Goal: Check status

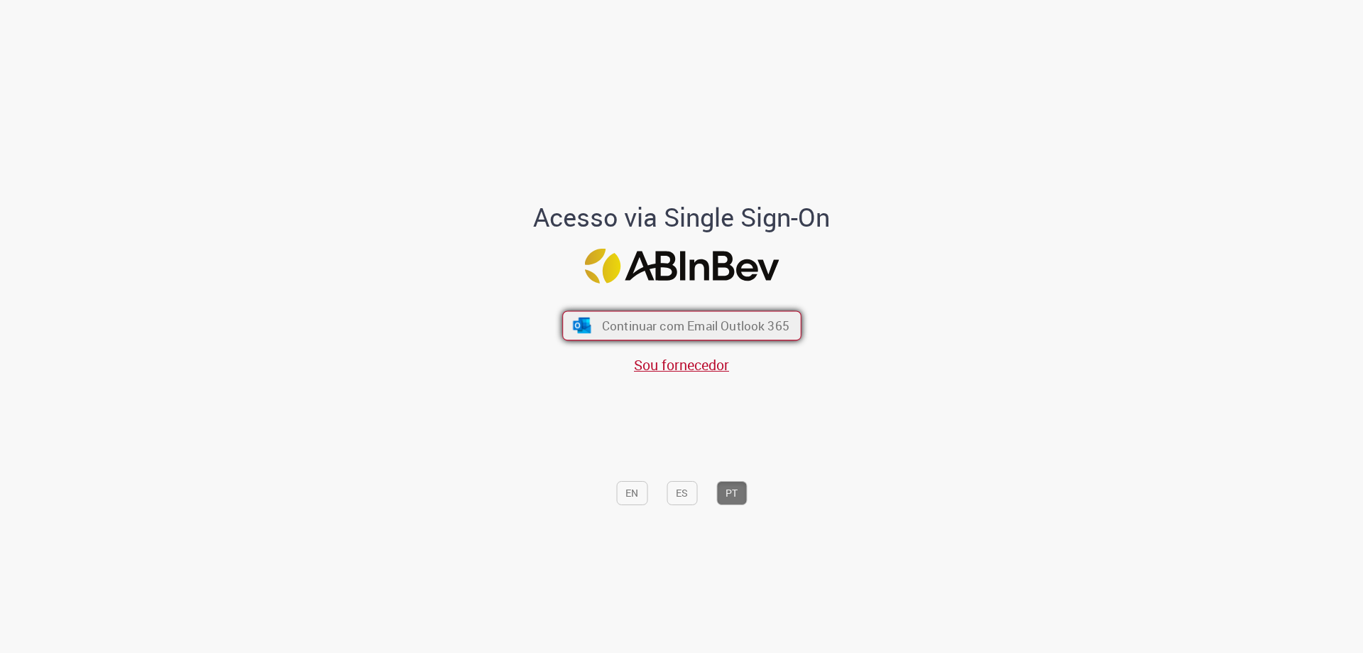
click at [717, 322] on span "Continuar com Email Outlook 365" at bounding box center [694, 325] width 187 height 16
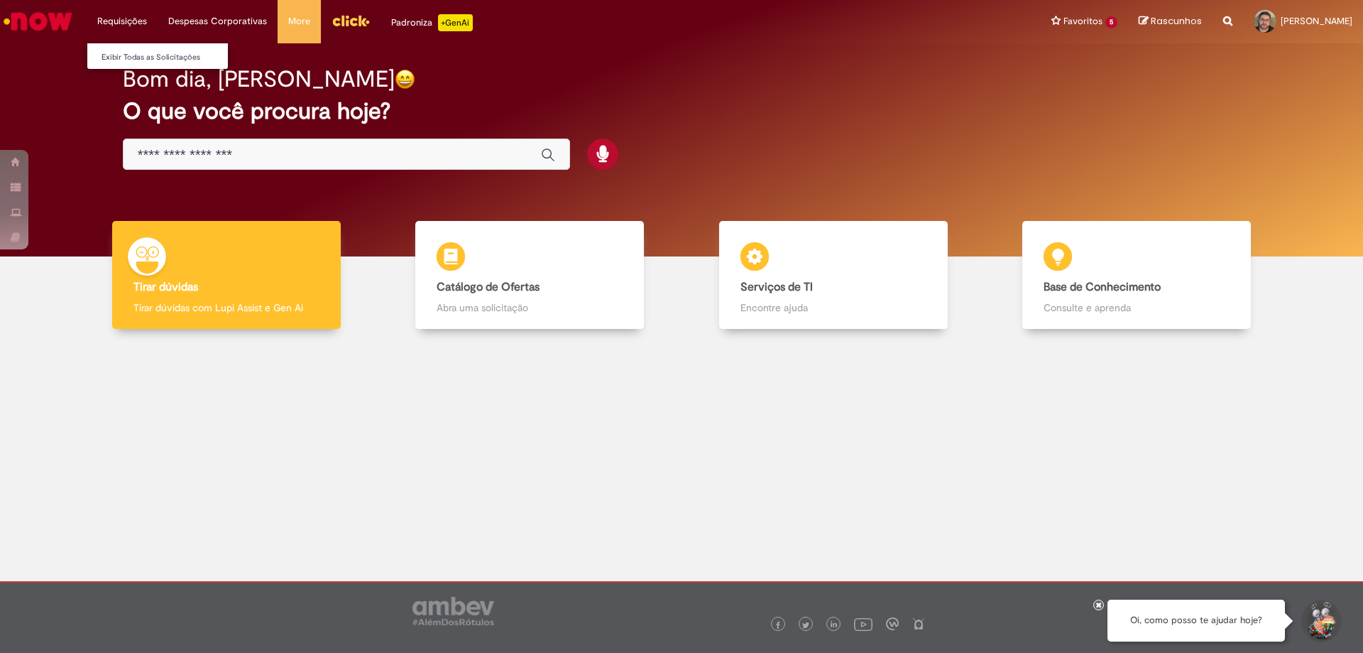
click at [137, 13] on li "Requisições Exibir Todas as Solicitações" at bounding box center [122, 21] width 71 height 43
click at [145, 50] on link "Exibir Todas as Solicitações" at bounding box center [165, 58] width 156 height 16
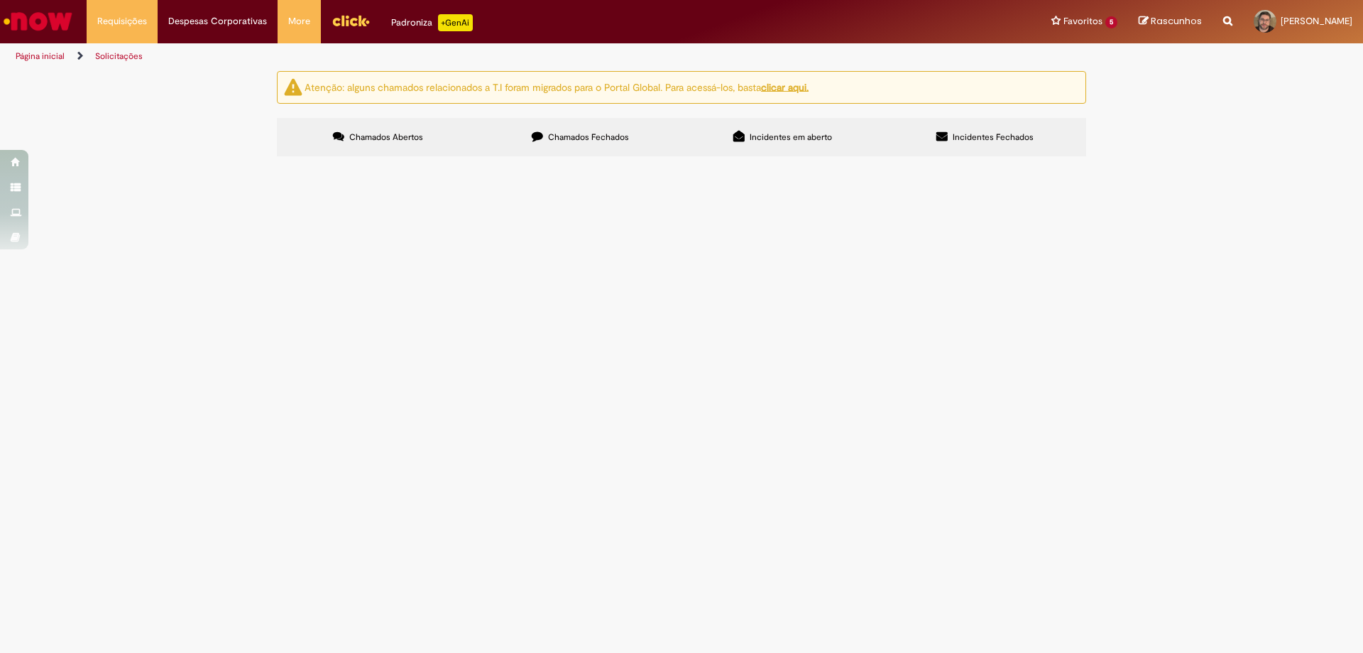
click at [562, 125] on label "Chamados Fechados" at bounding box center [580, 137] width 202 height 38
click at [0, 0] on span "O PDV solicitou aumento de crédito, foi liberado, recebeu o email, mas não refl…" at bounding box center [0, 0] width 0 height 0
click at [0, 0] on span "R13570789" at bounding box center [0, 0] width 0 height 0
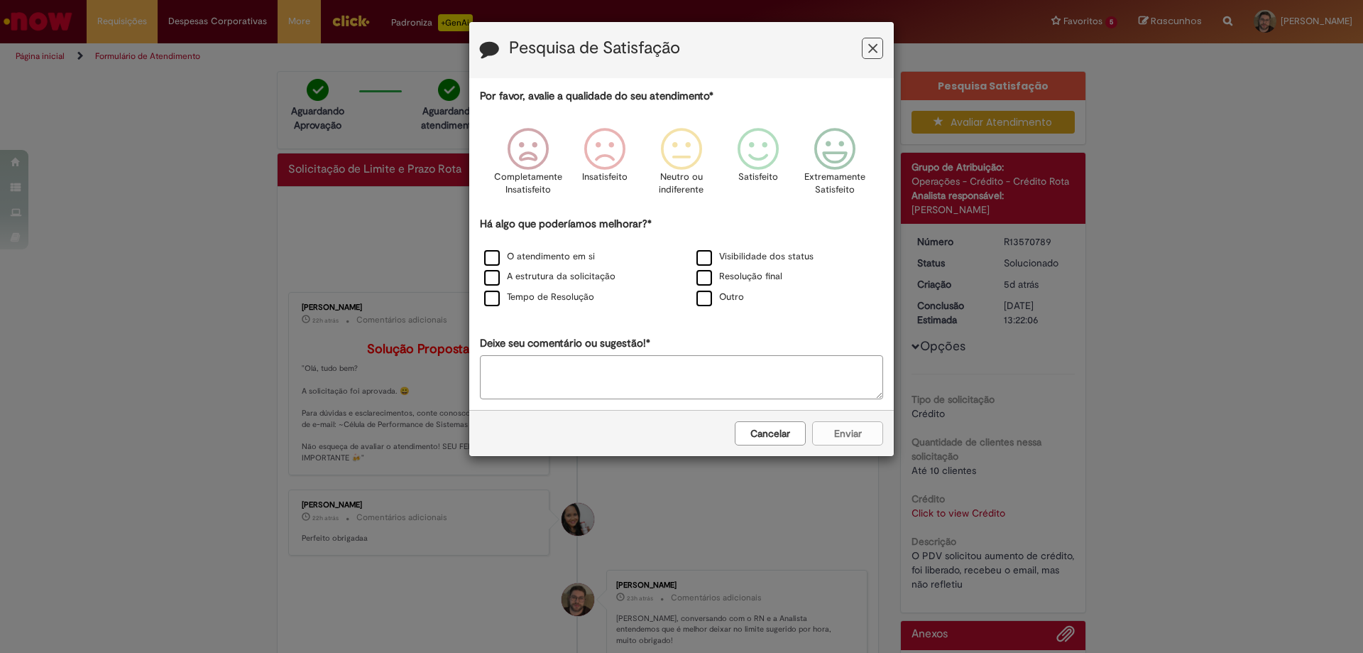
click at [876, 49] on icon "Feedback" at bounding box center [872, 48] width 9 height 15
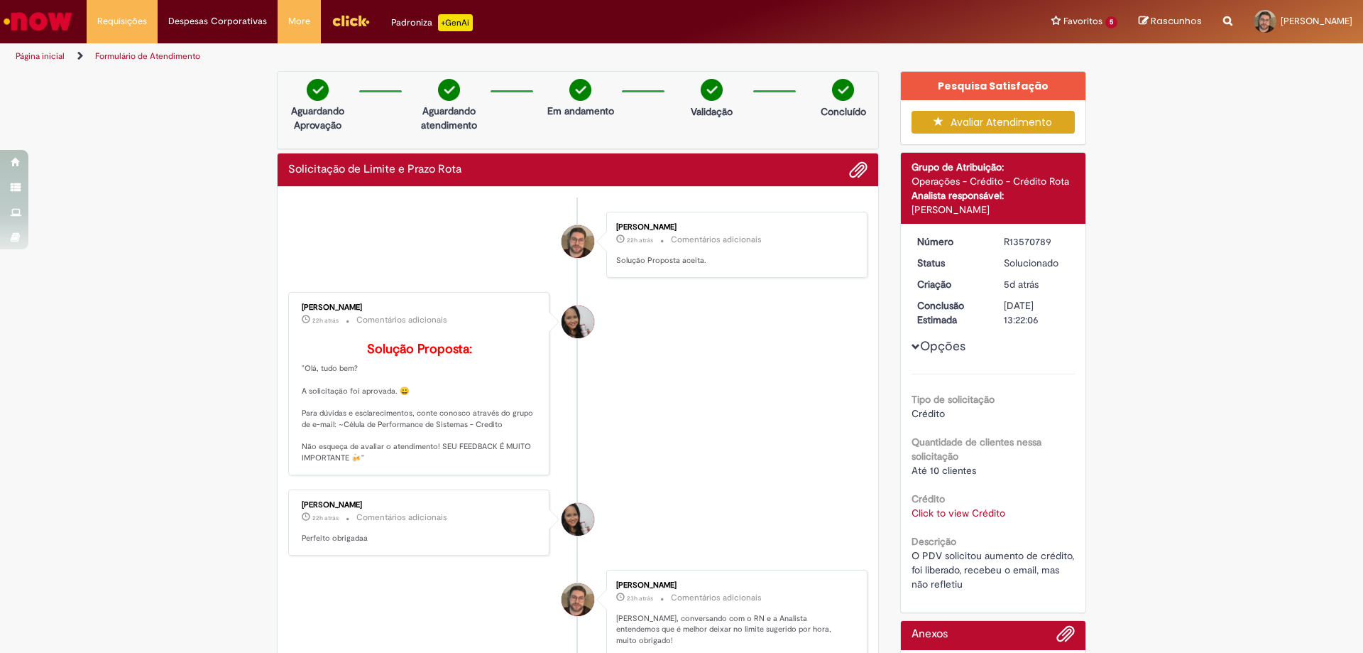
click at [364, 447] on p "Solução Proposta: "Olá, tudo bem? A solicitação foi aprovada. 😀 Para dúvidas e …" at bounding box center [420, 402] width 236 height 121
click at [167, 511] on div "Verificar Código de Barras Aguardando Aprovação Aguardando atendimento Em andam…" at bounding box center [681, 565] width 1363 height 989
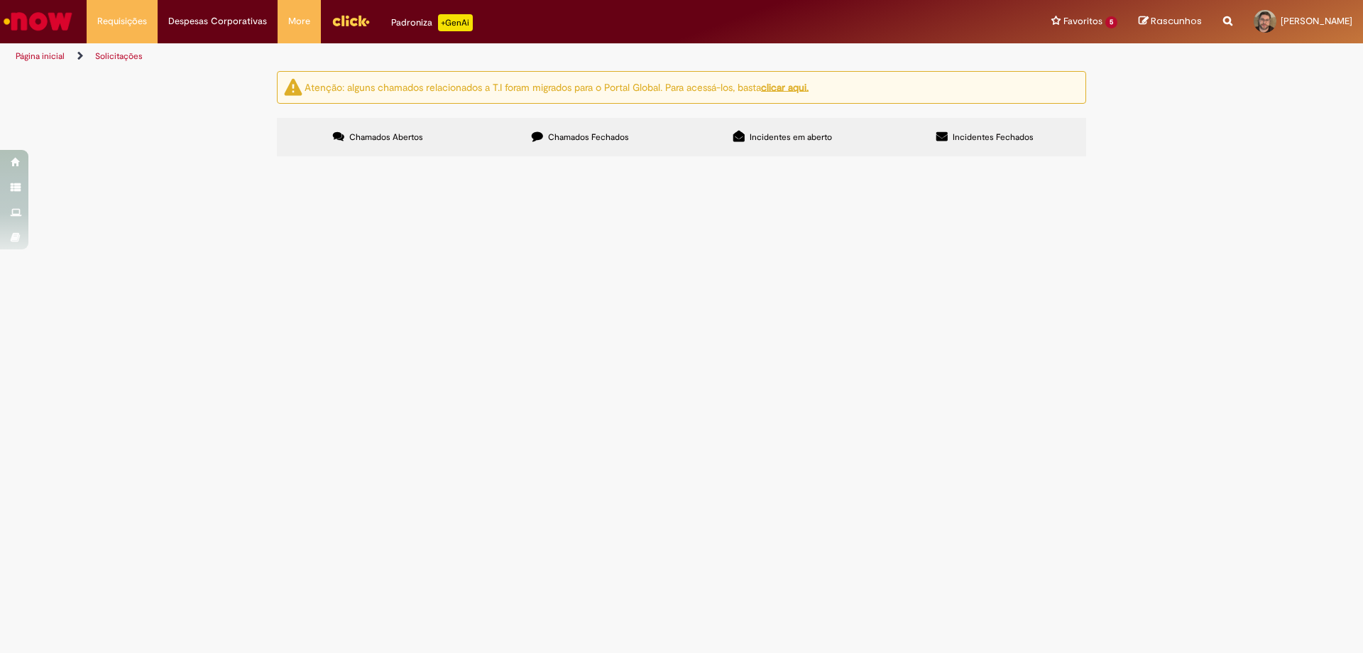
click at [565, 129] on label "Chamados Fechados" at bounding box center [580, 137] width 202 height 38
click at [0, 0] on span "Ajuste Data de entrega Bees" at bounding box center [0, 0] width 0 height 0
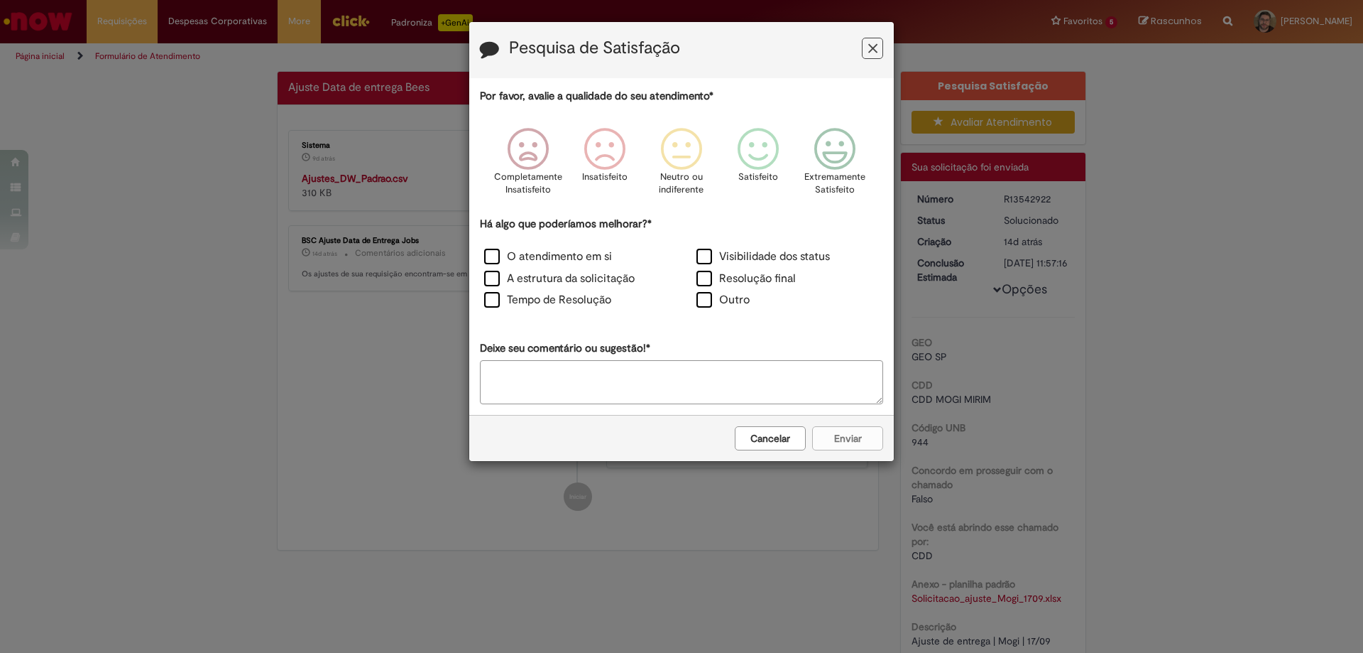
click at [396, 372] on div "Pesquisa de Satisfação Por favor, avalie a qualidade do seu atendimento* Comple…" at bounding box center [681, 326] width 1363 height 653
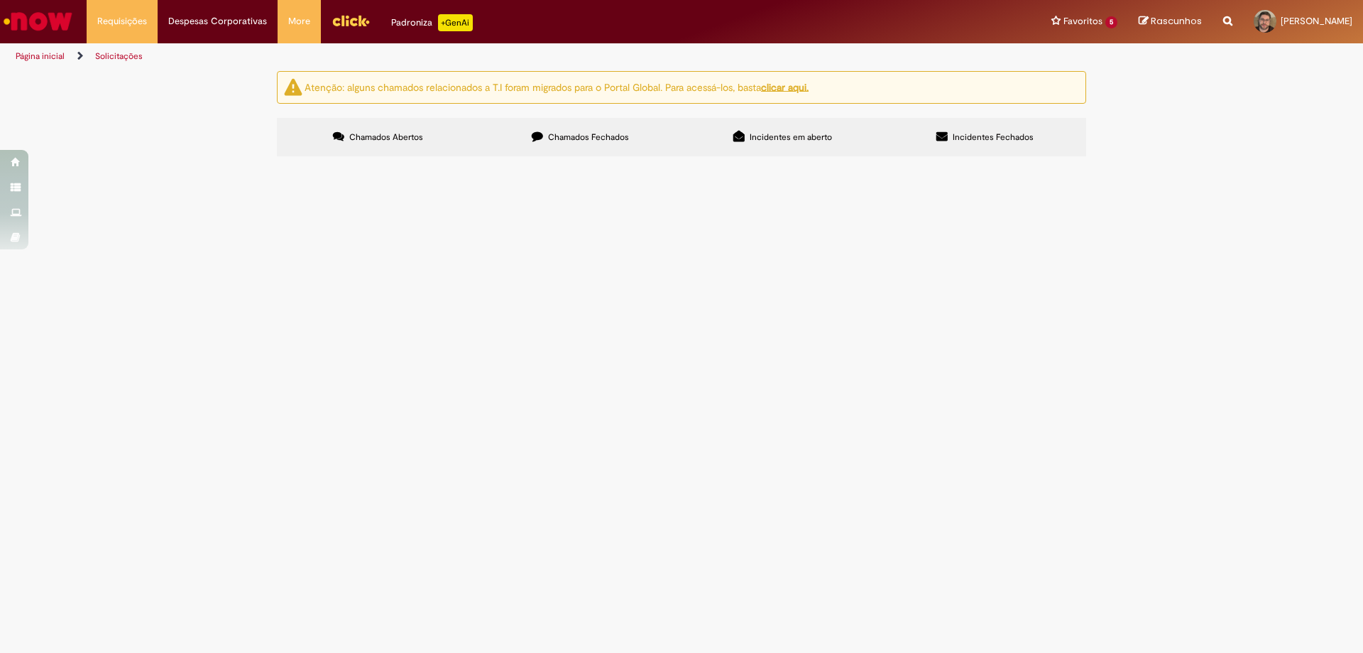
click at [567, 146] on label "Chamados Fechados" at bounding box center [580, 137] width 202 height 38
click at [609, 135] on span "Chamados Fechados" at bounding box center [588, 136] width 81 height 11
click at [0, 0] on span "Ajuste Data de entrega Bees" at bounding box center [0, 0] width 0 height 0
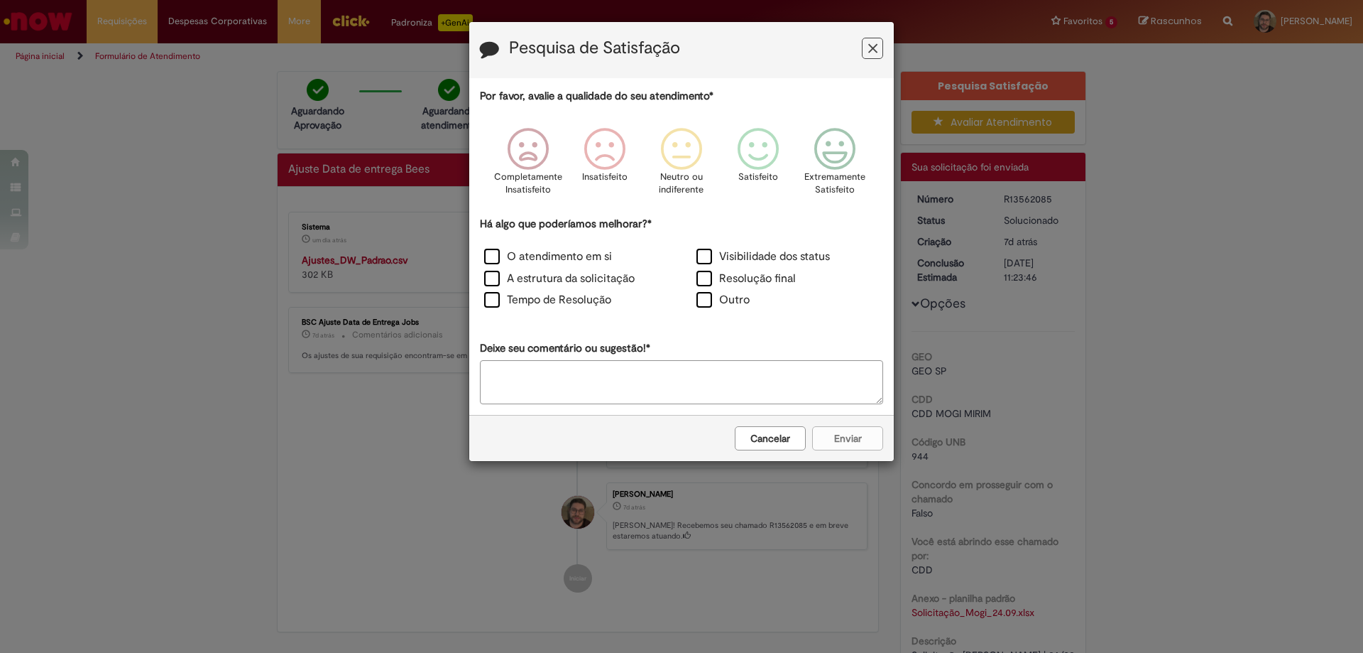
click at [876, 45] on icon "Feedback" at bounding box center [872, 48] width 9 height 15
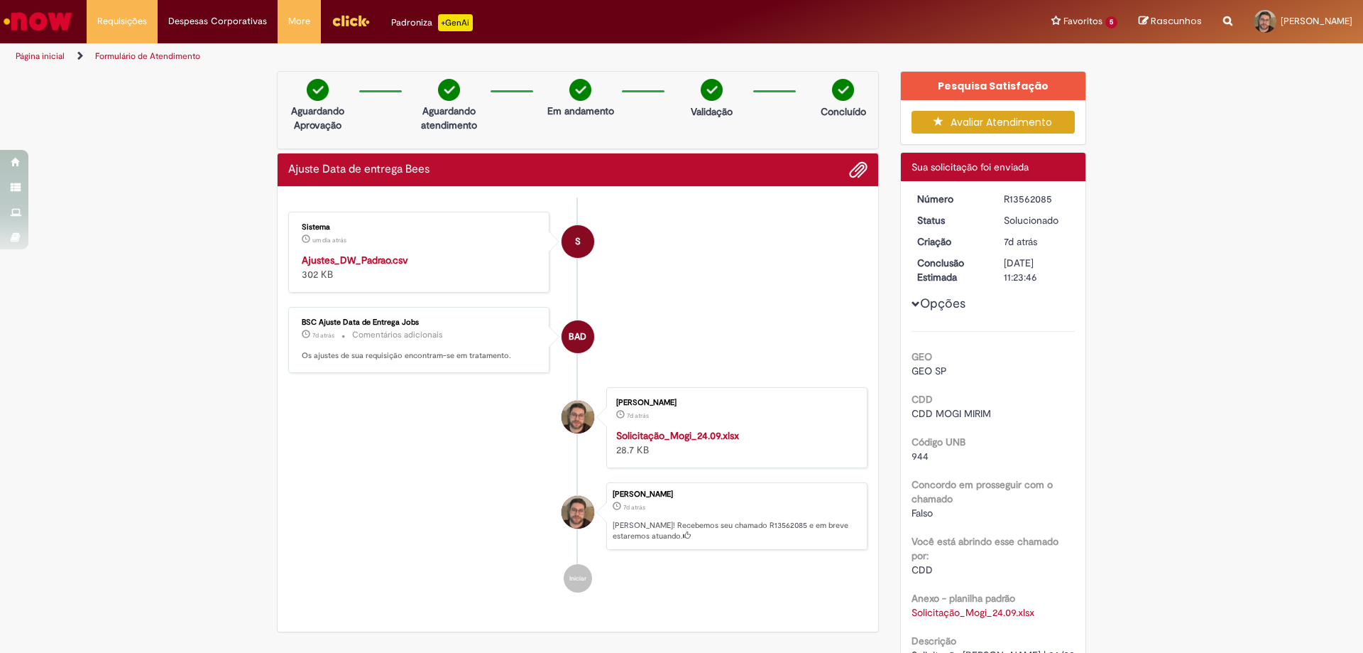
click at [388, 257] on strong "Ajustes_DW_Padrao.csv" at bounding box center [355, 260] width 107 height 13
